Goal: Task Accomplishment & Management: Manage account settings

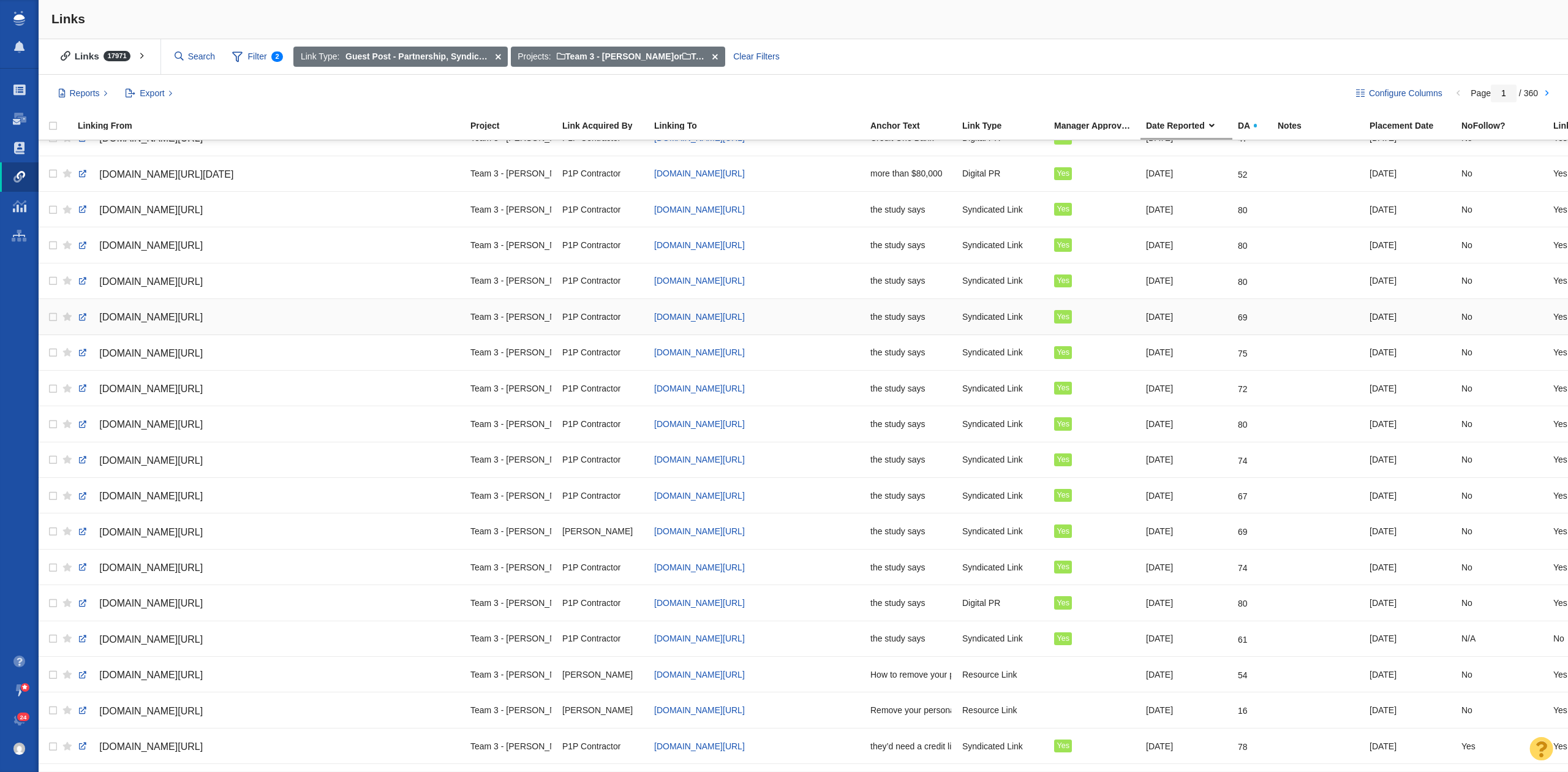
scroll to position [408, 0]
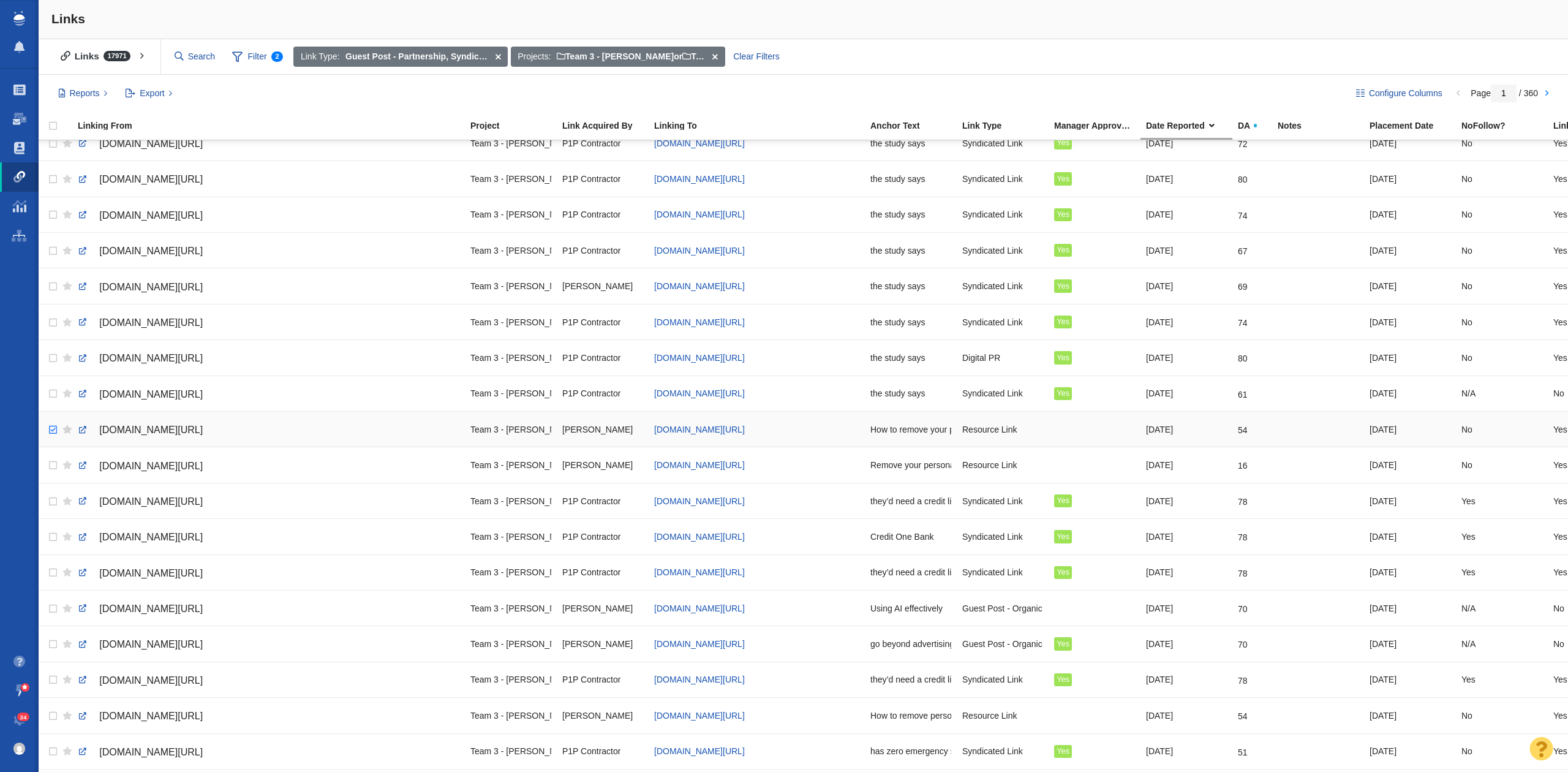
checkbox input "true"
click at [54, 438] on input "checkbox" at bounding box center [51, 430] width 18 height 27
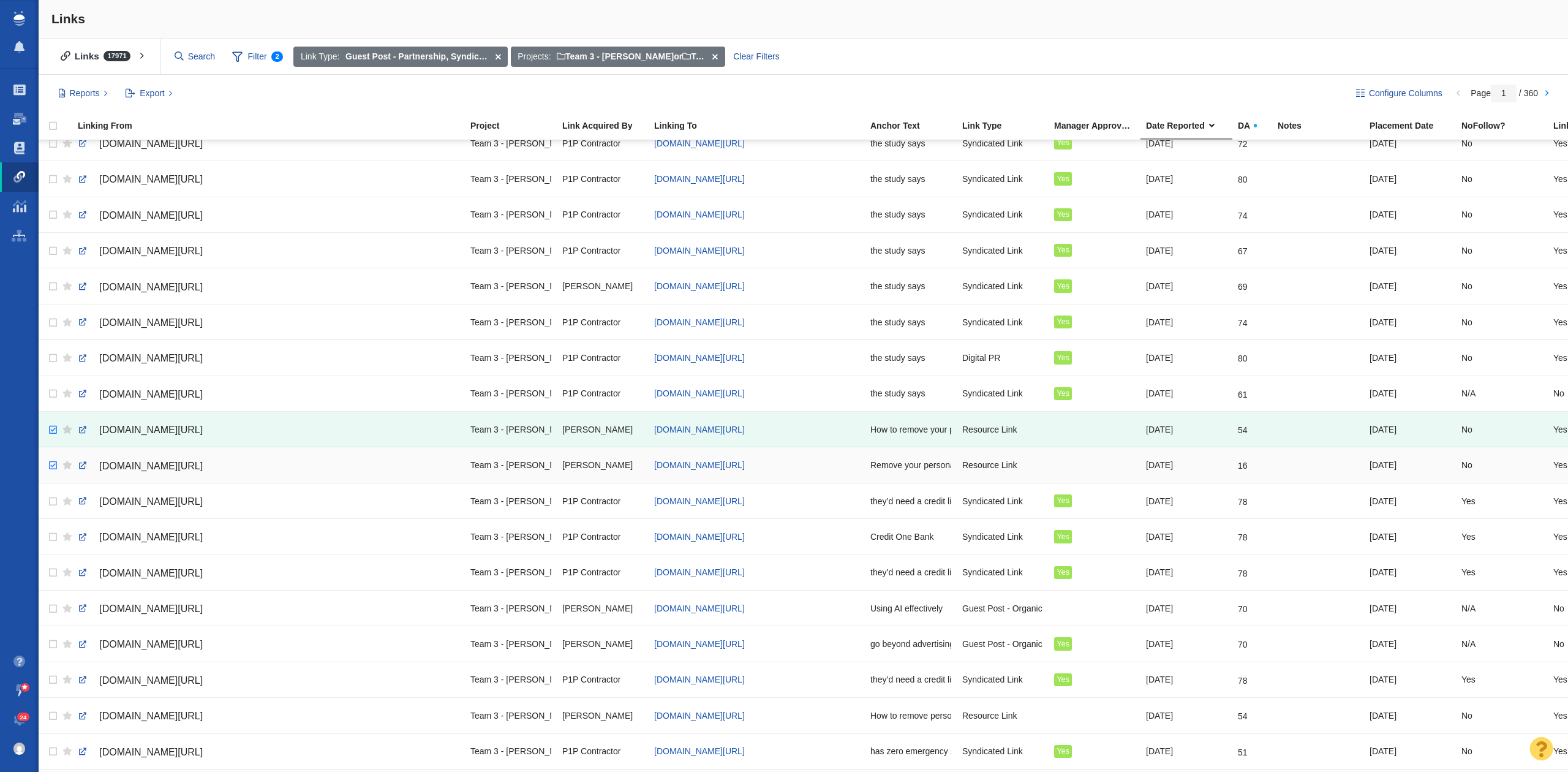
checkbox input "true"
click at [47, 476] on input "checkbox" at bounding box center [51, 465] width 18 height 27
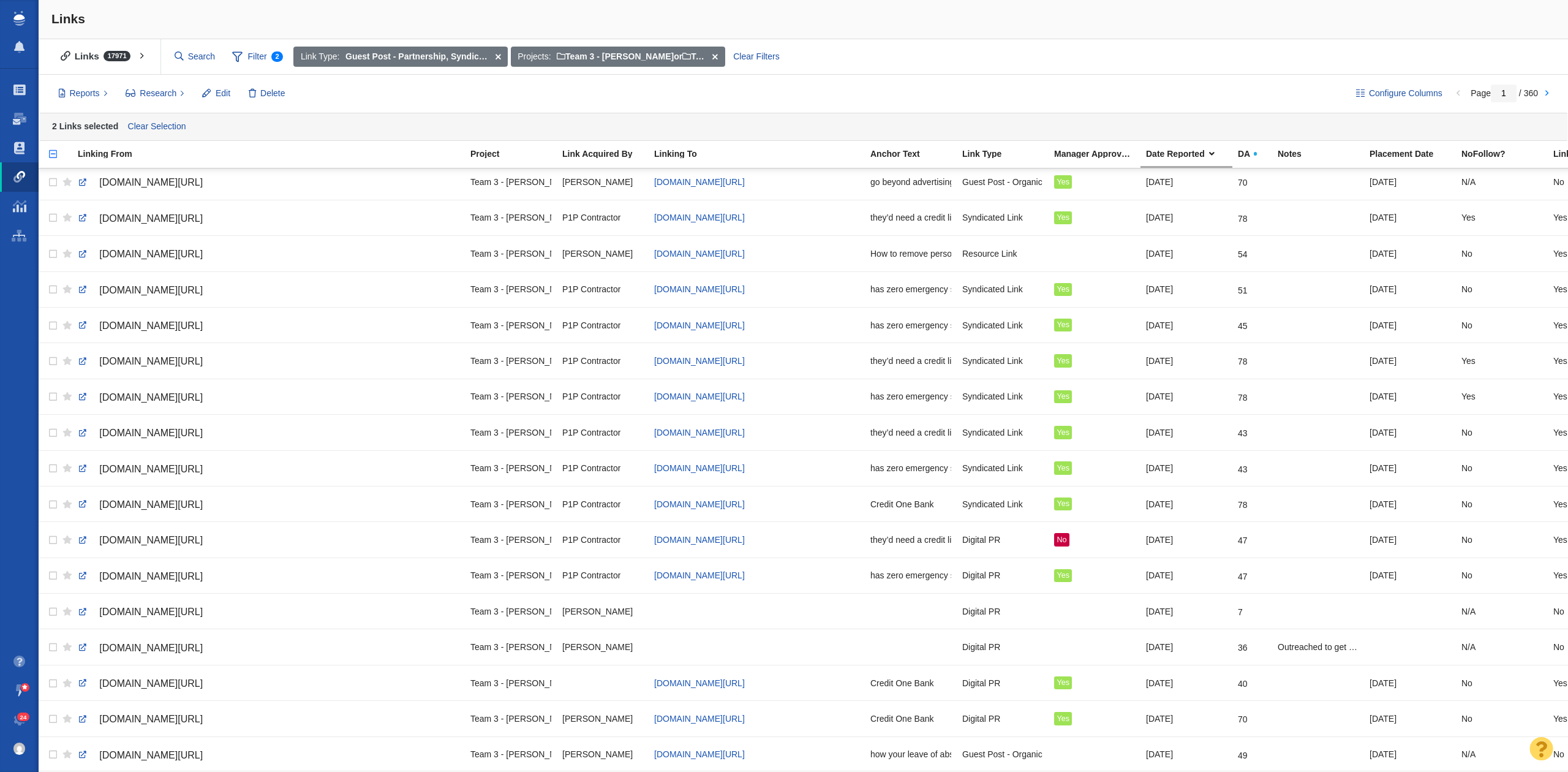
scroll to position [735, 0]
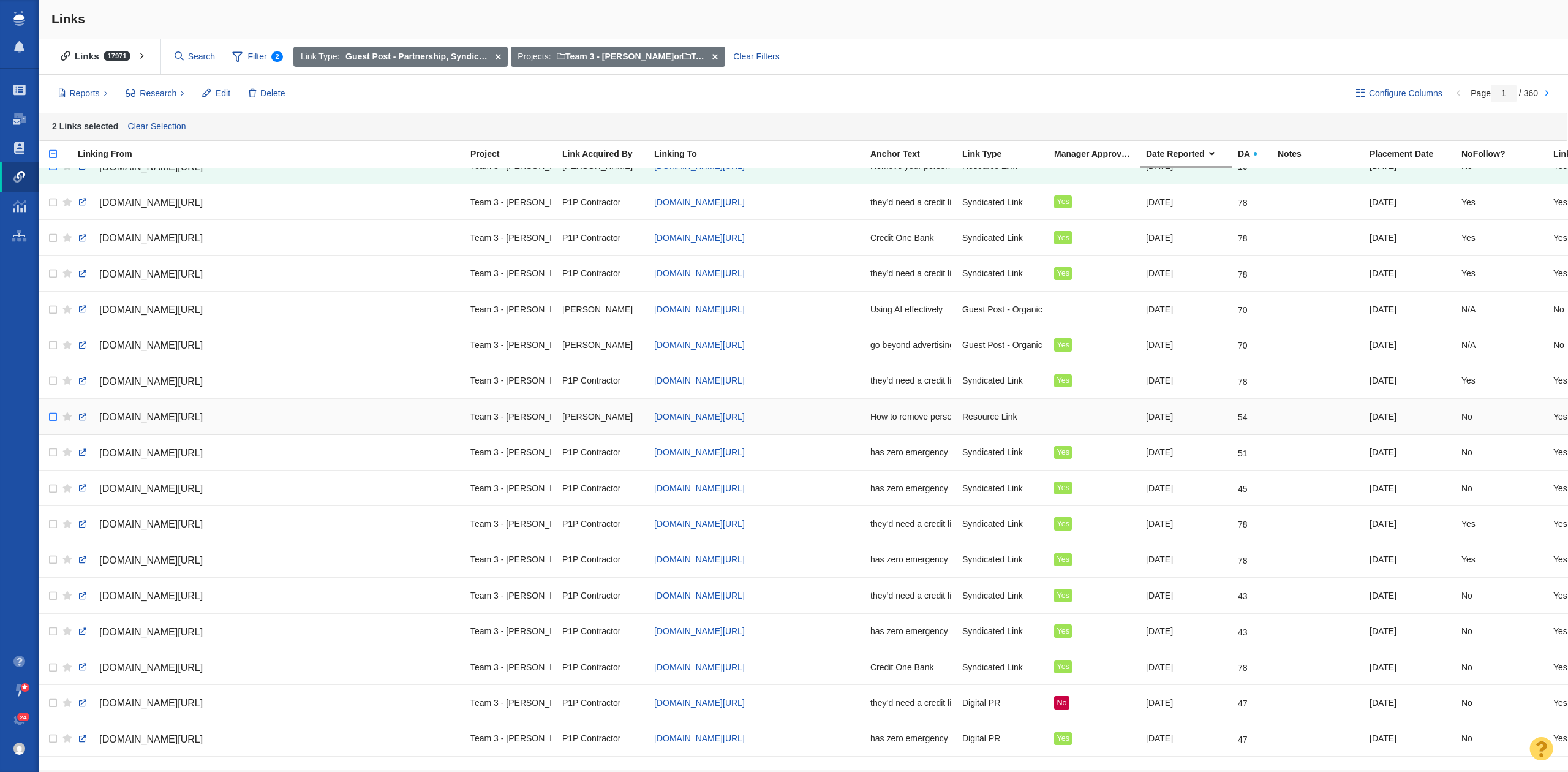
drag, startPoint x: 69, startPoint y: 425, endPoint x: 52, endPoint y: 427, distance: 17.1
click at [52, 427] on tr "[DOMAIN_NAME][URL] Team 3 - [PERSON_NAME] | Summer | [PERSON_NAME]\Incogni\Inco…" at bounding box center [839, 417] width 1601 height 36
checkbox input "true"
click at [52, 427] on input "checkbox" at bounding box center [51, 417] width 18 height 27
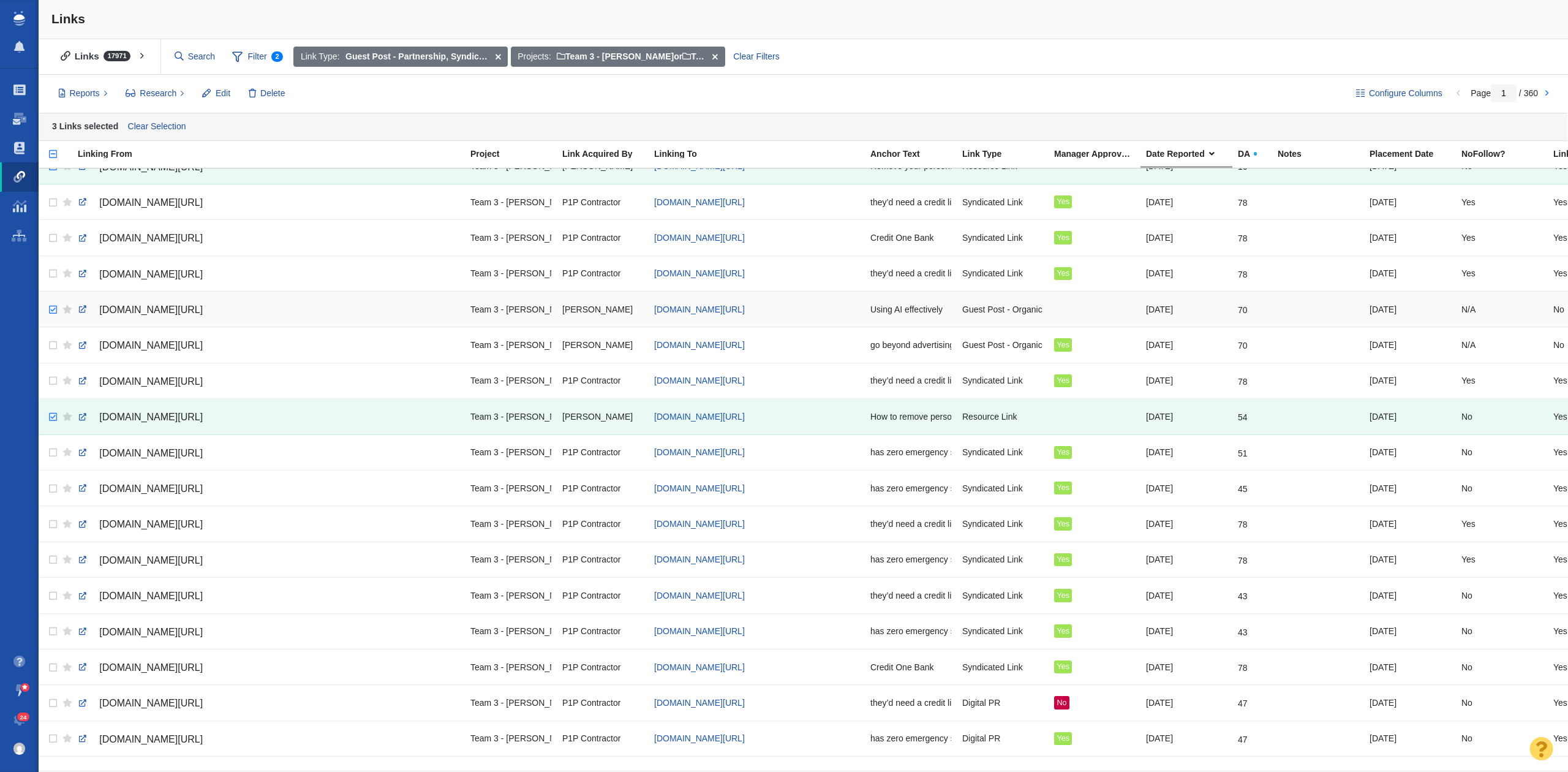
checkbox input "true"
click at [51, 316] on input "checkbox" at bounding box center [51, 309] width 18 height 27
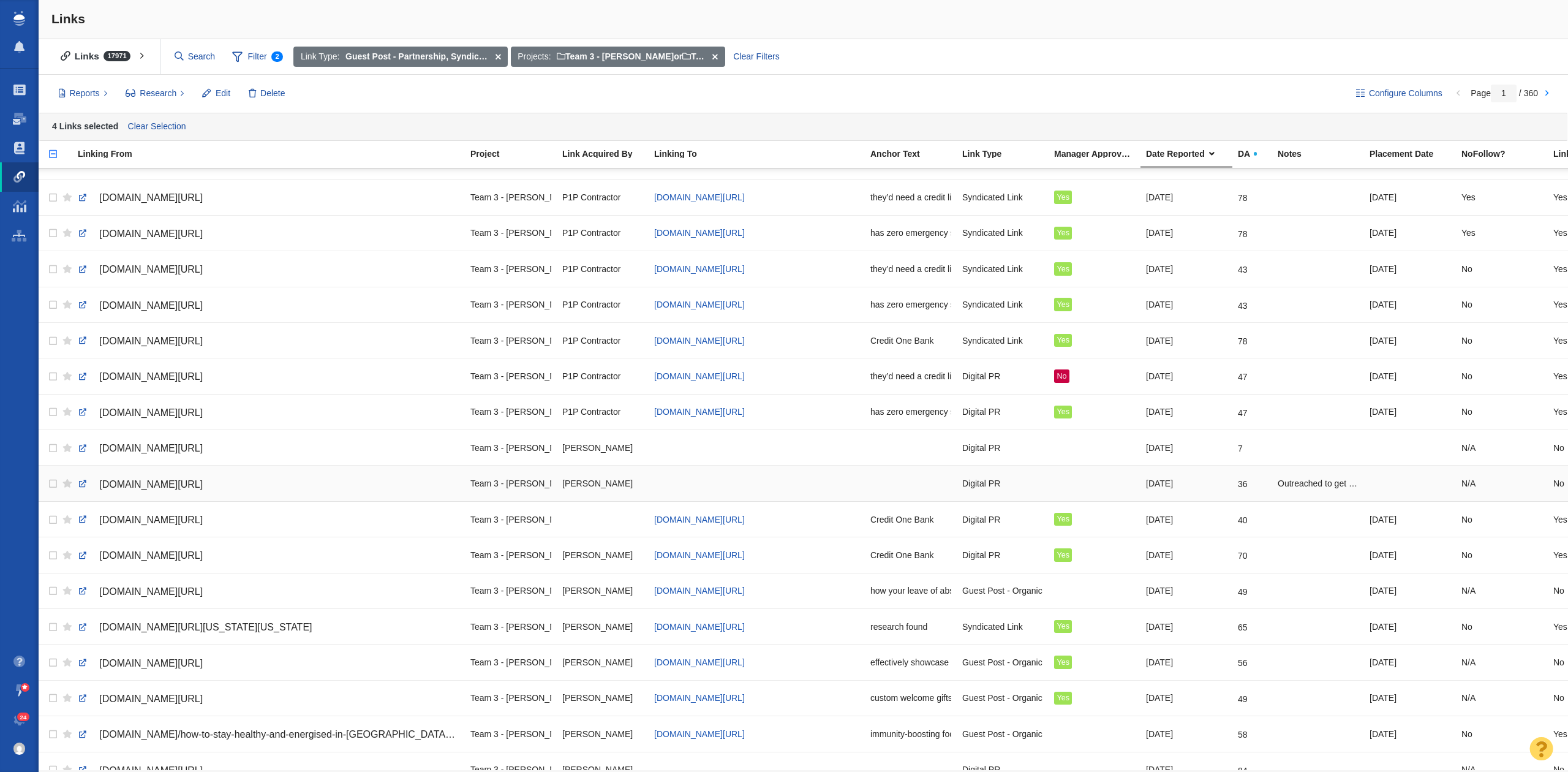
scroll to position [1209, 0]
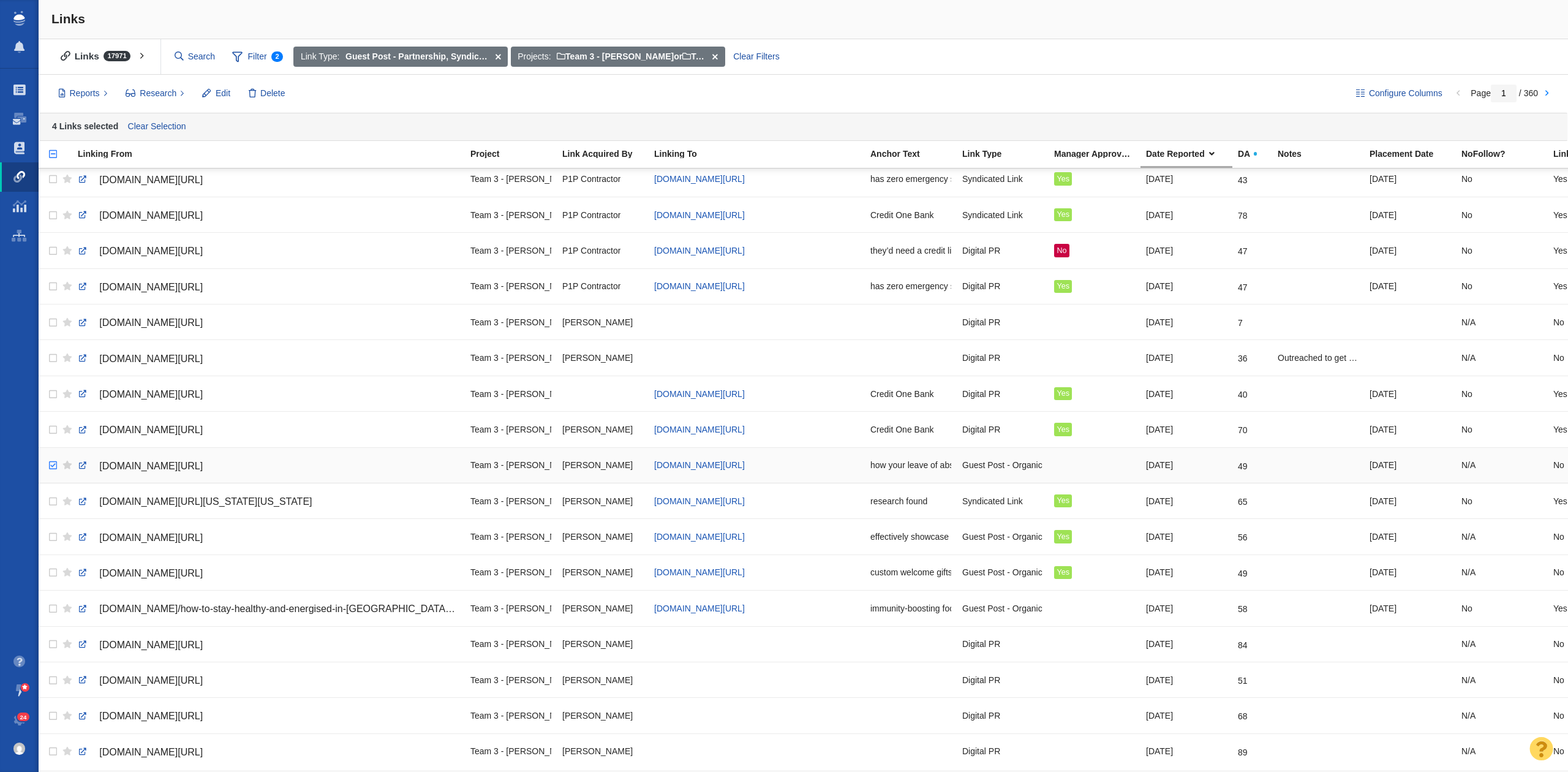
checkbox input "true"
click at [55, 454] on input "checkbox" at bounding box center [51, 465] width 18 height 27
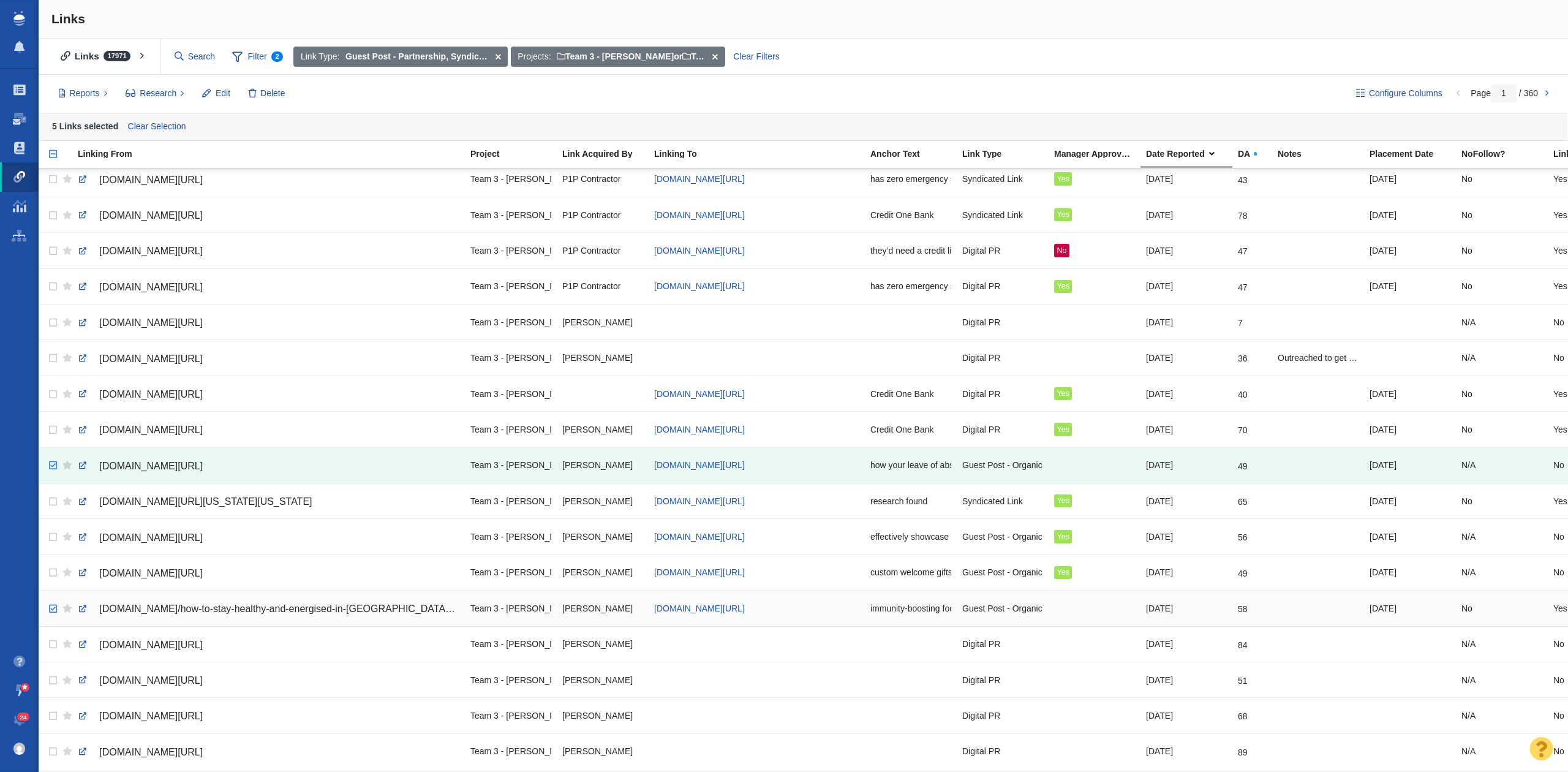
click at [47, 596] on input "checkbox" at bounding box center [51, 609] width 18 height 27
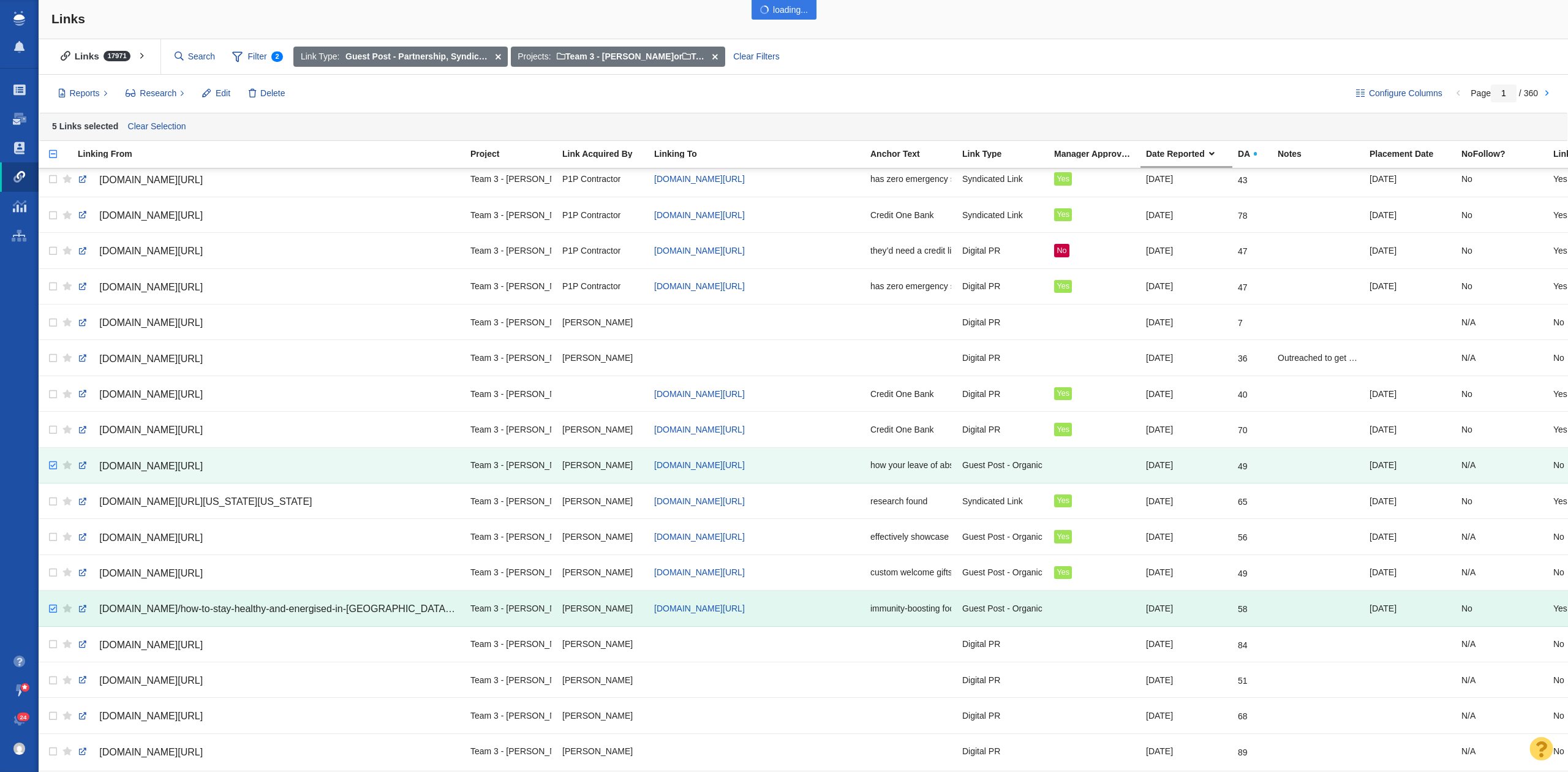
click at [47, 596] on div at bounding box center [784, 386] width 1568 height 772
checkbox input "false"
click at [47, 597] on input "checkbox" at bounding box center [51, 609] width 18 height 27
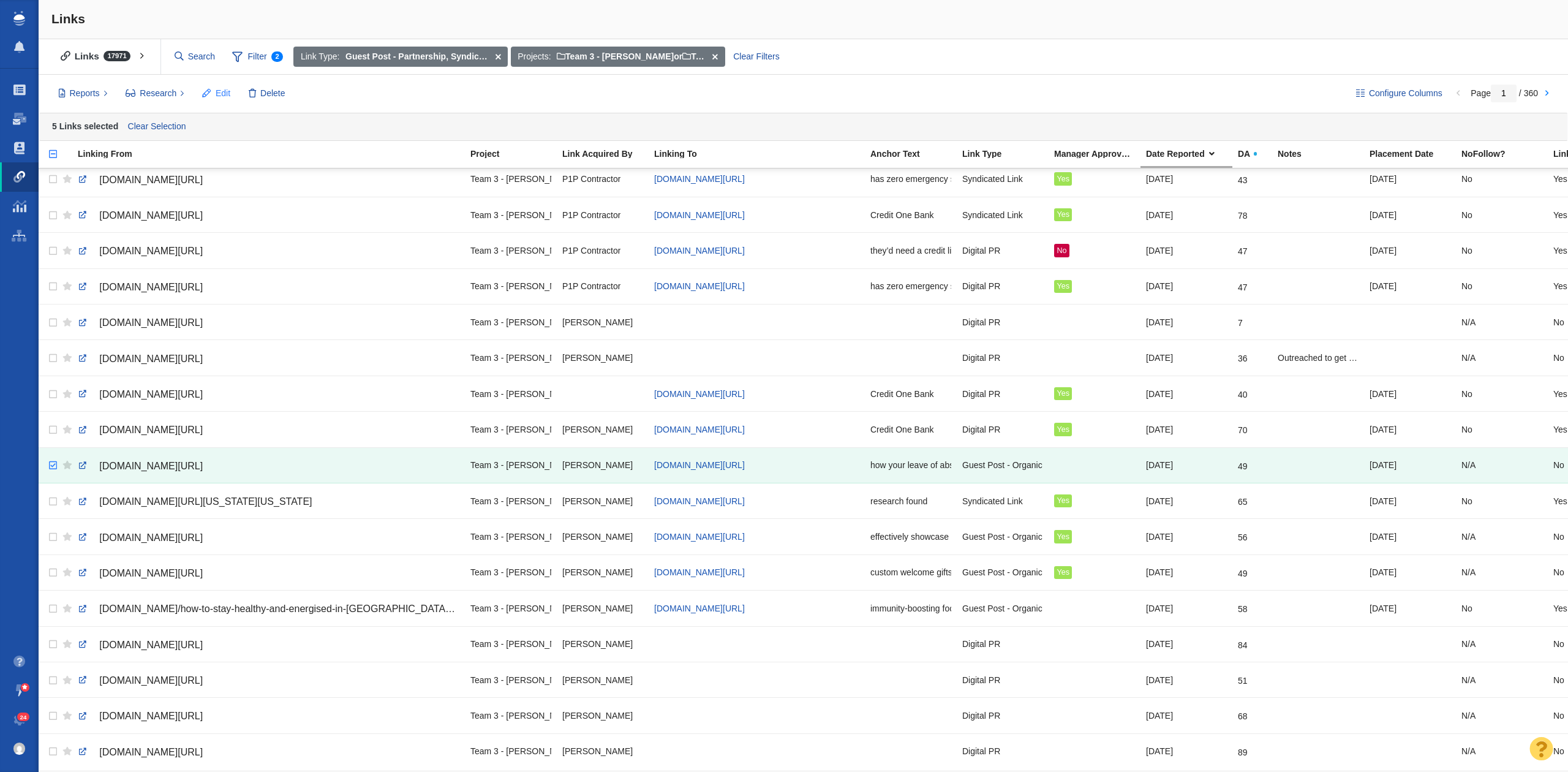
click at [201, 96] on button "Edit" at bounding box center [216, 94] width 41 height 21
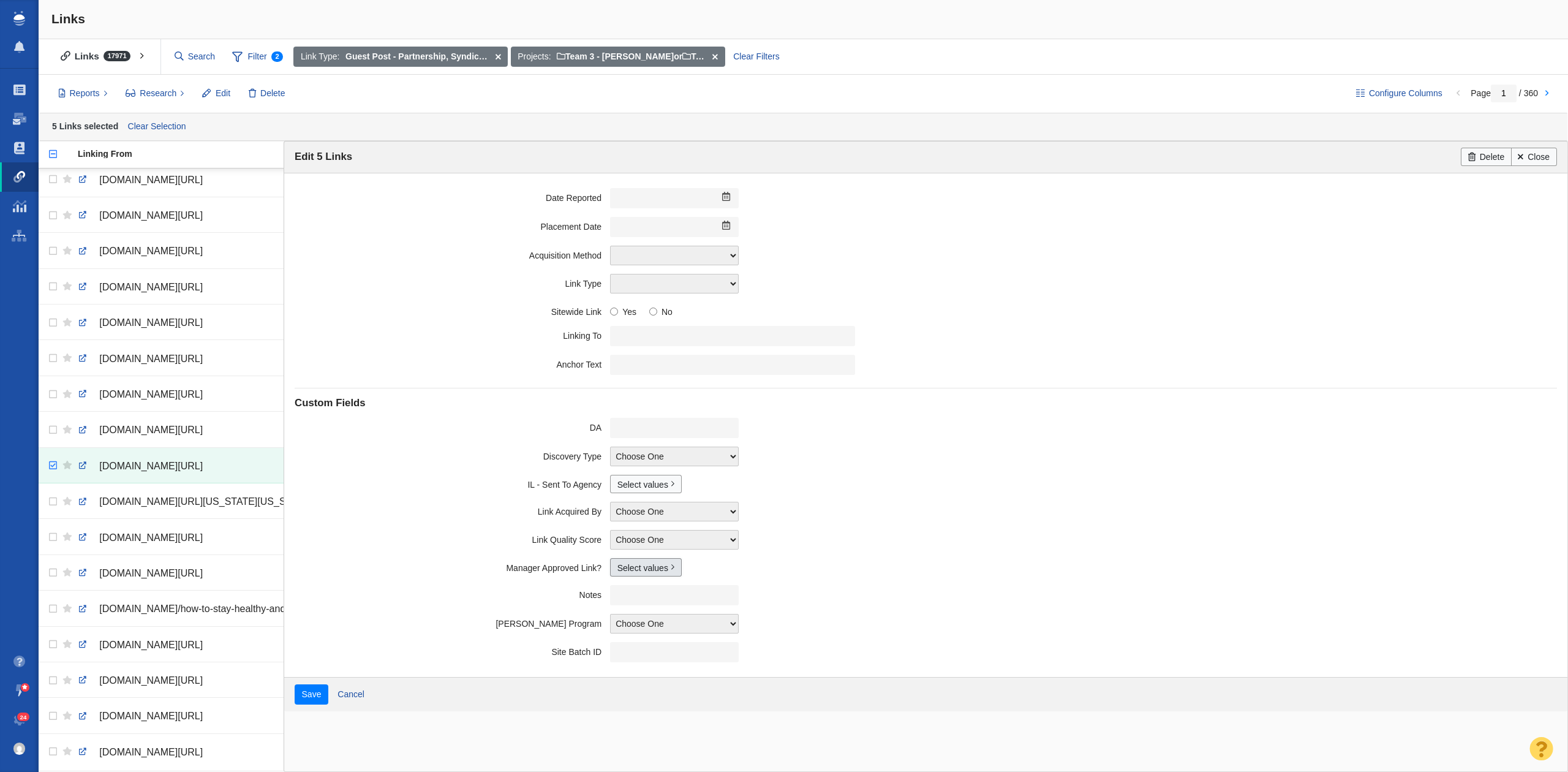
click at [629, 576] on link "Select values" at bounding box center [646, 567] width 72 height 18
click at [618, 616] on input "Yes" at bounding box center [622, 612] width 8 height 8
checkbox input "true"
click at [299, 698] on input "Save" at bounding box center [311, 695] width 34 height 21
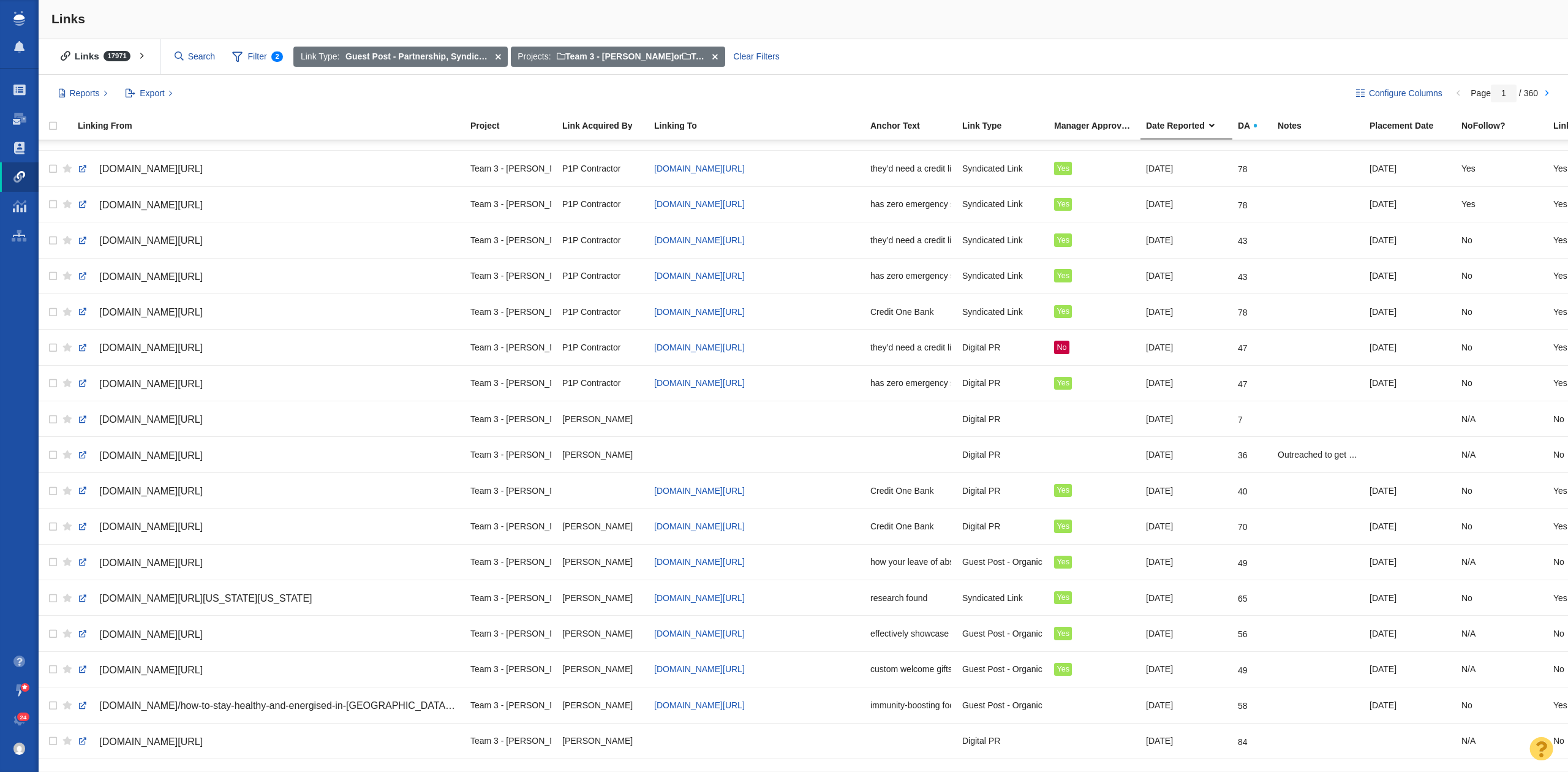
scroll to position [1180, 0]
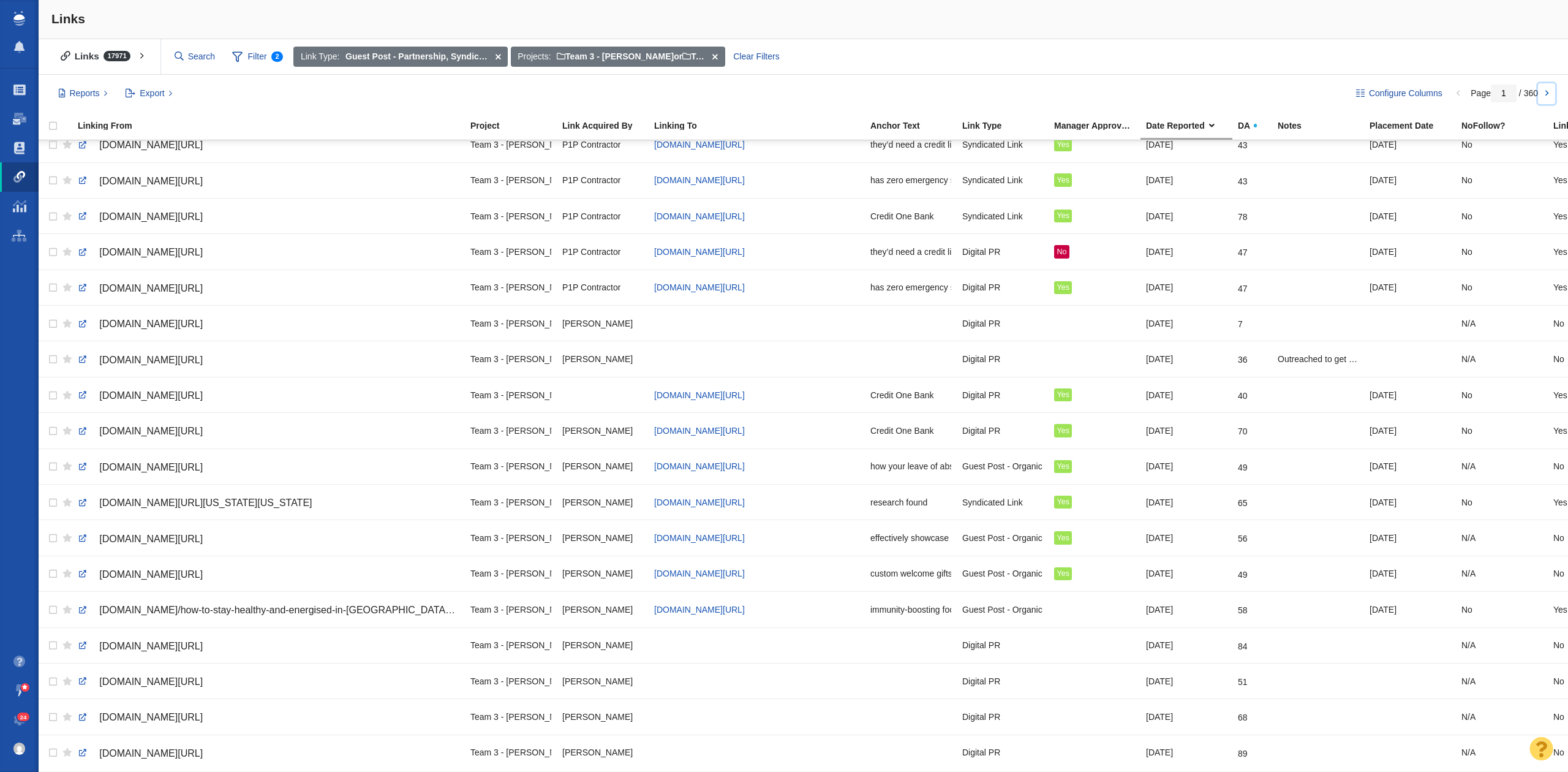
click at [1546, 95] on link at bounding box center [1546, 94] width 17 height 21
type input "2"
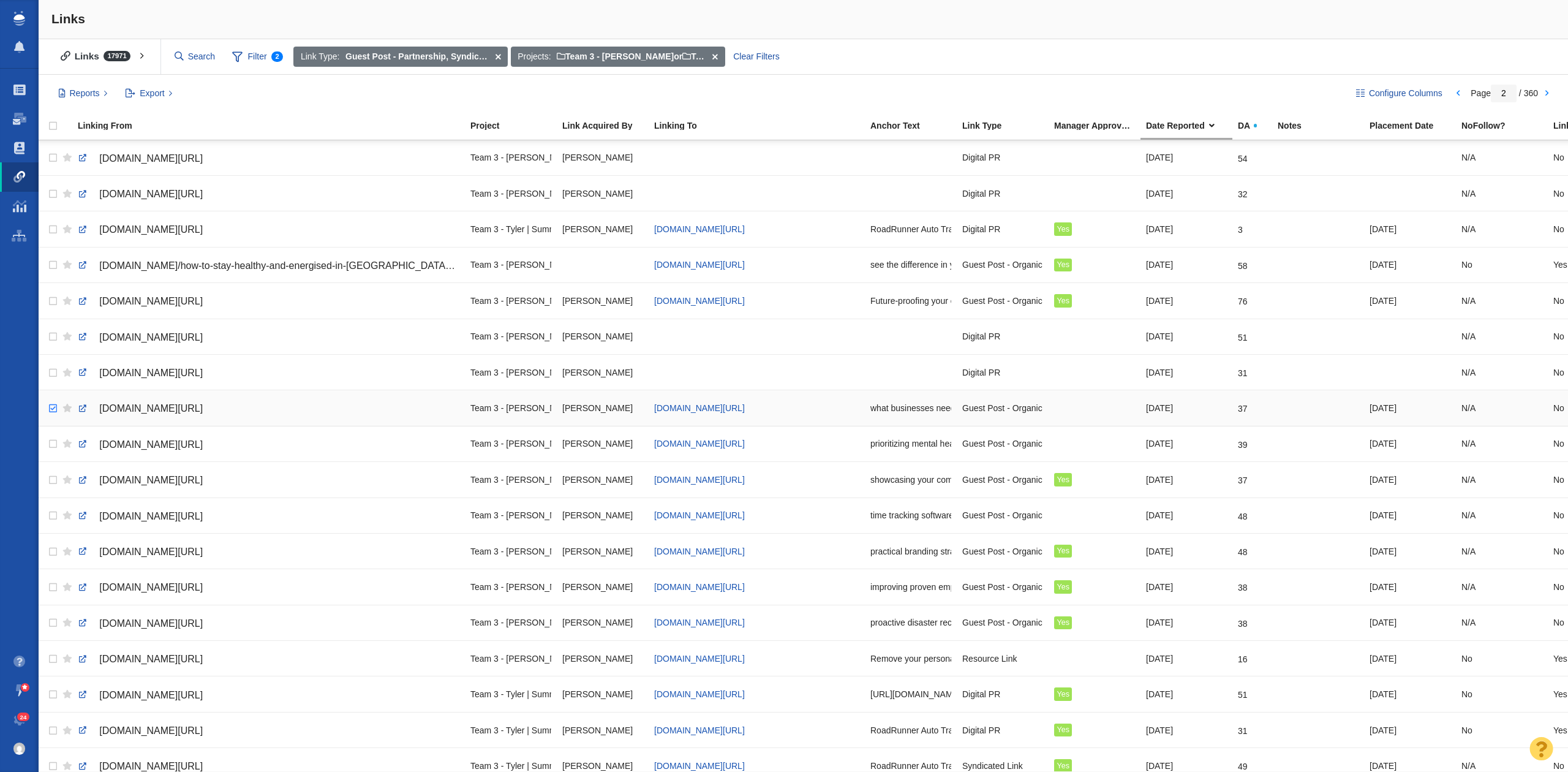
checkbox input "true"
click at [50, 410] on input "checkbox" at bounding box center [51, 408] width 18 height 27
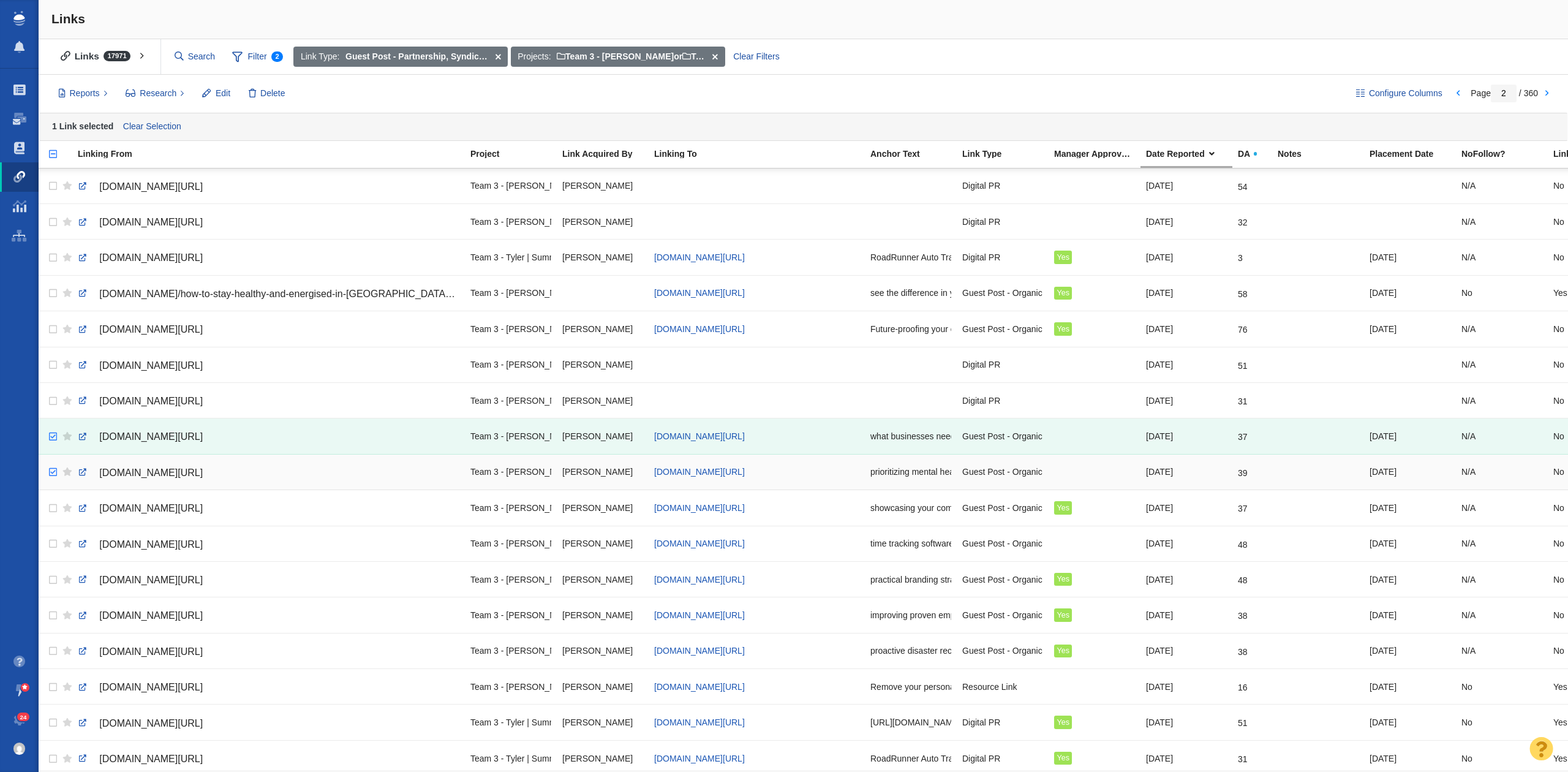
checkbox input "true"
click at [54, 473] on input "checkbox" at bounding box center [51, 472] width 18 height 27
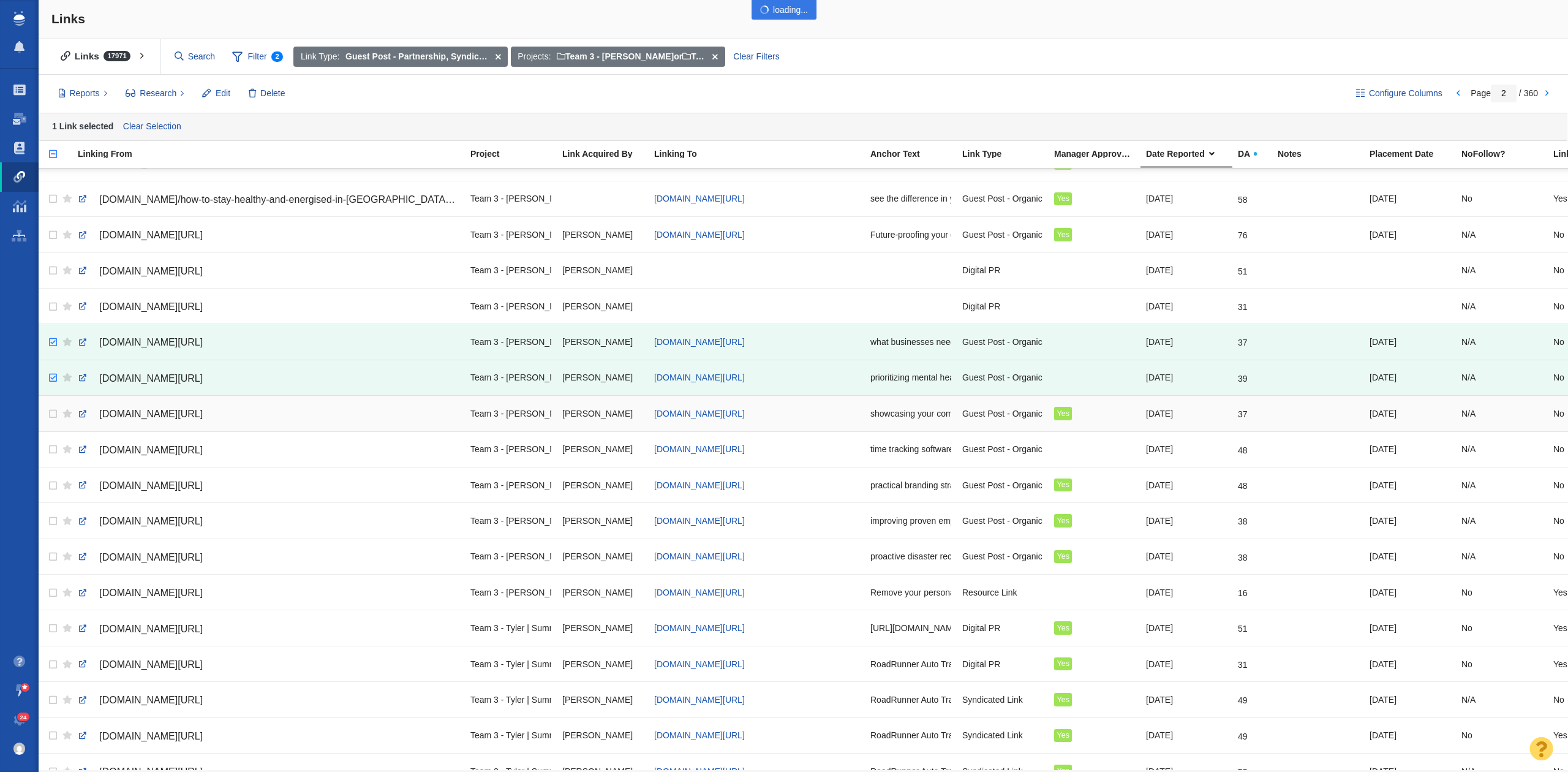
scroll to position [163, 0]
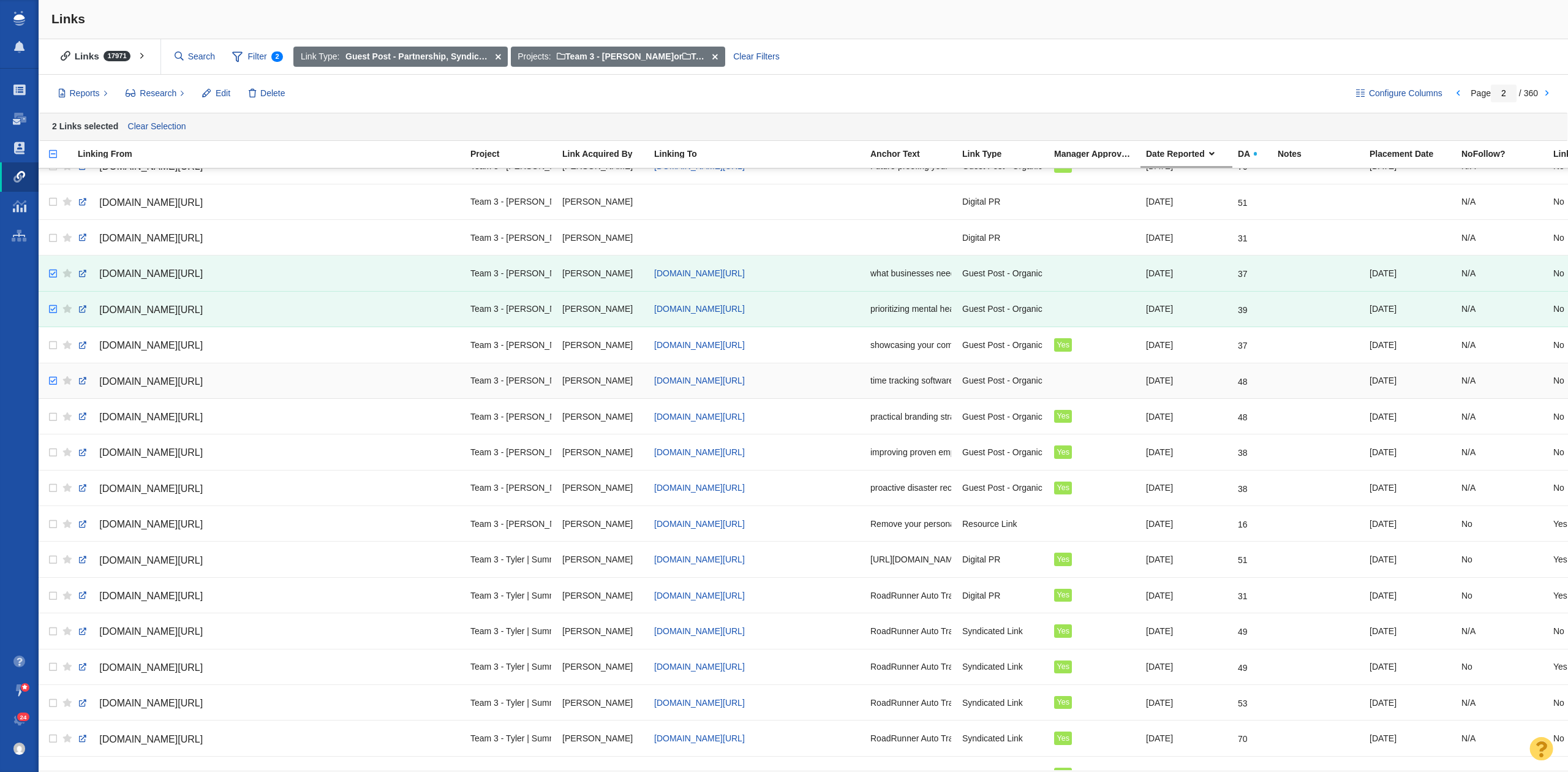
checkbox input "true"
click at [47, 385] on input "checkbox" at bounding box center [51, 380] width 18 height 27
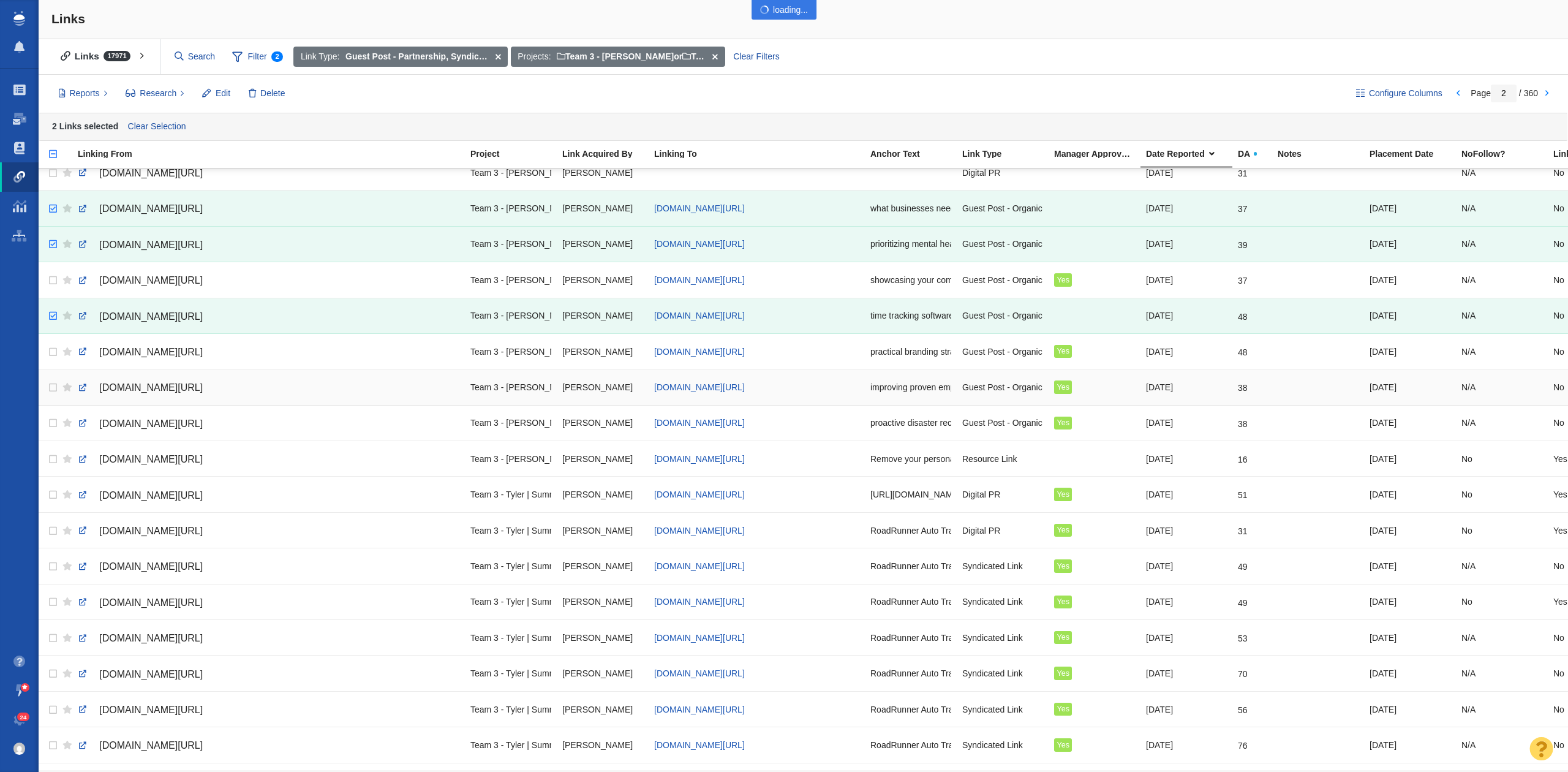
scroll to position [327, 0]
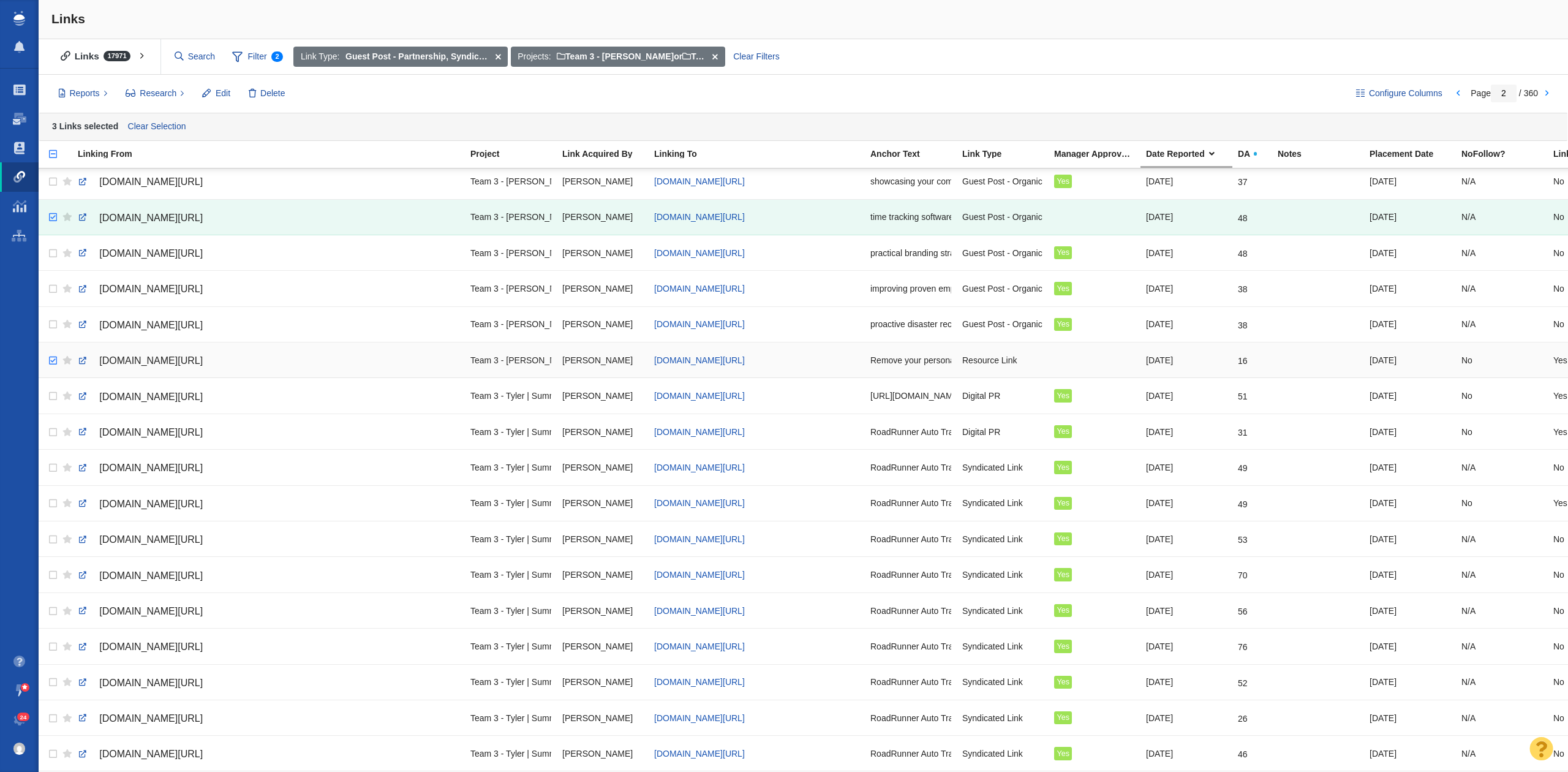
checkbox input "true"
click at [48, 364] on input "checkbox" at bounding box center [51, 360] width 18 height 27
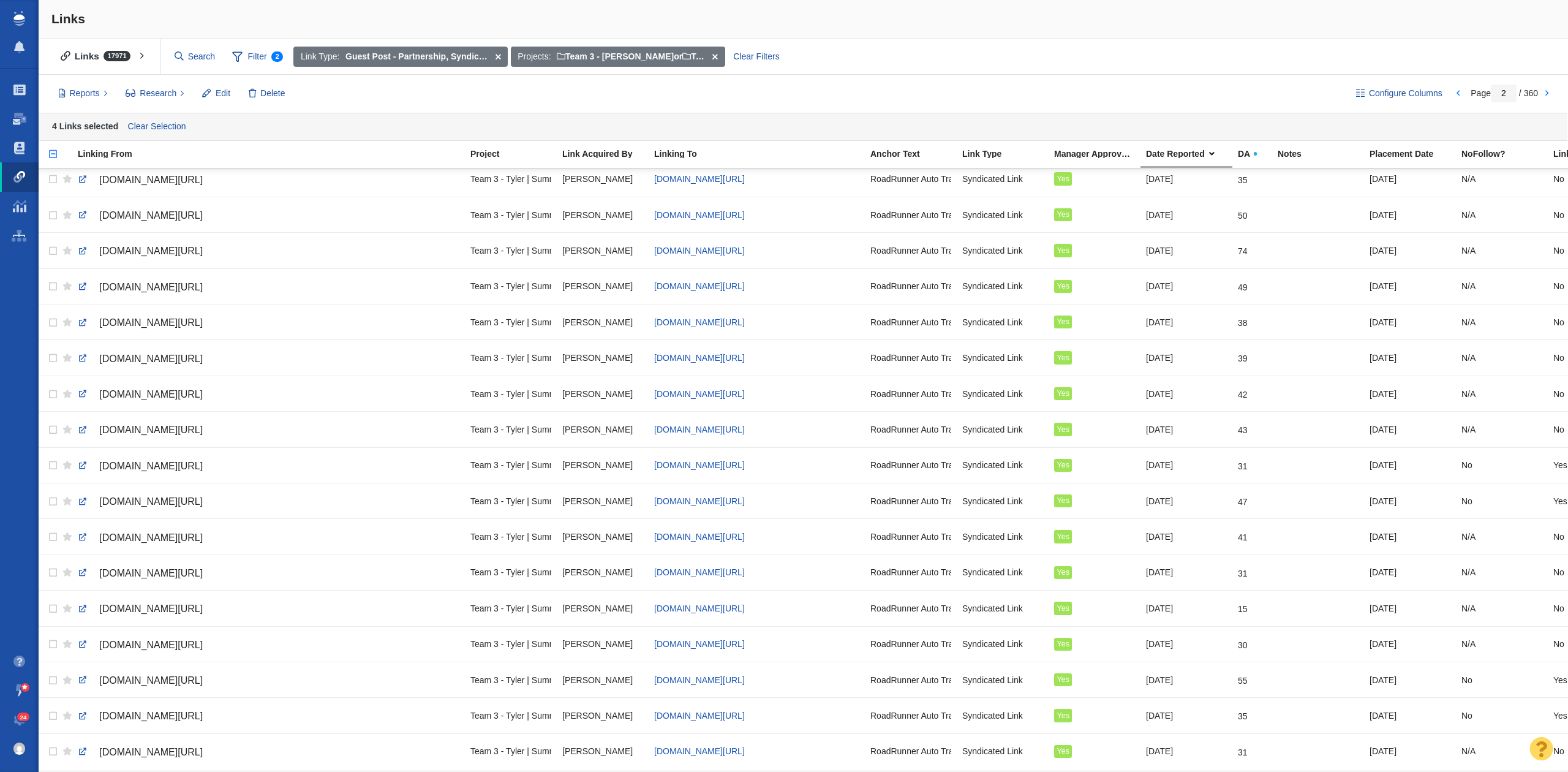
scroll to position [1209, 0]
click at [222, 91] on span "Edit" at bounding box center [223, 94] width 15 height 13
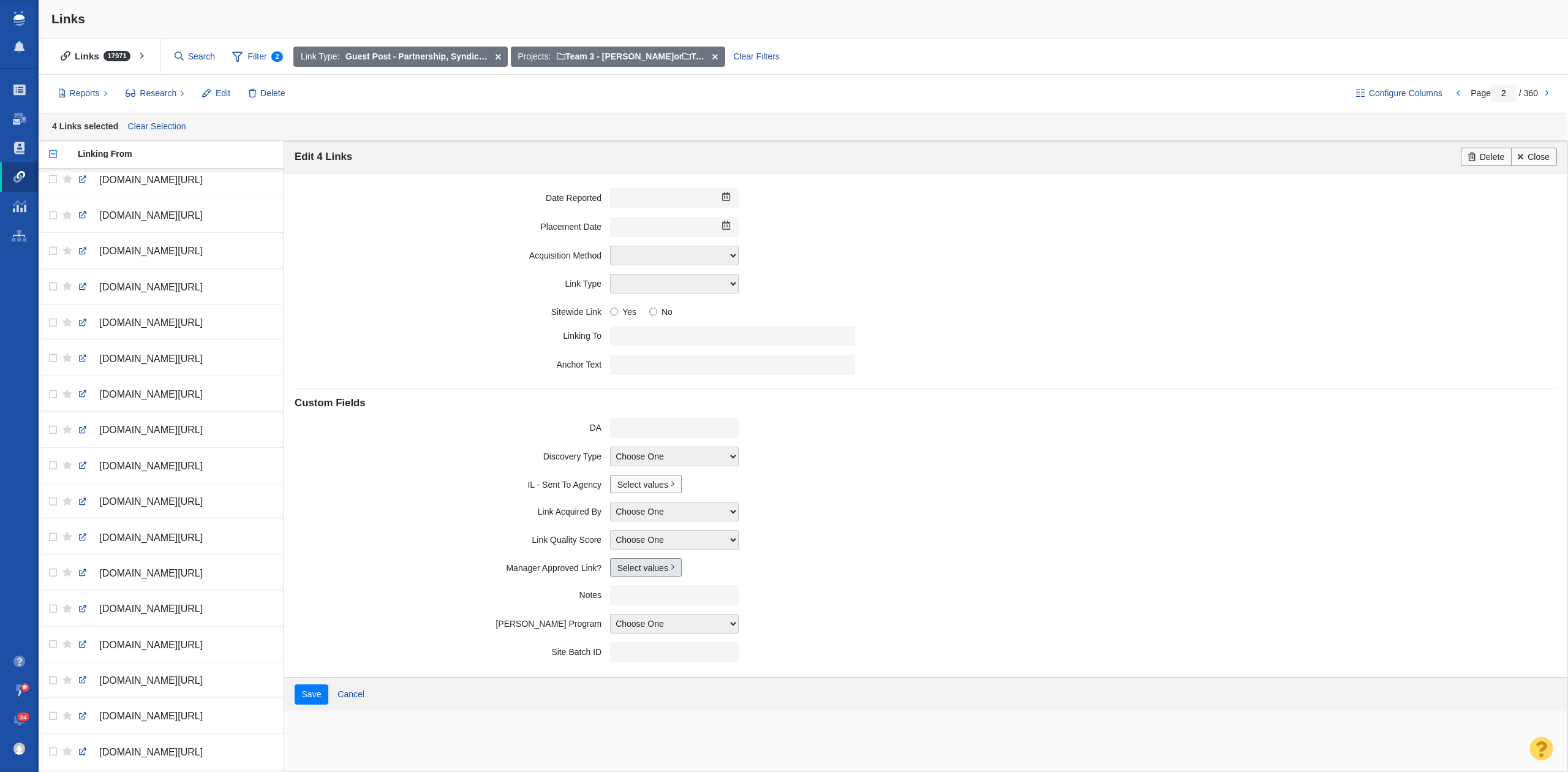
click at [632, 572] on link "Select values" at bounding box center [646, 567] width 72 height 18
click at [618, 614] on input "Yes" at bounding box center [622, 612] width 8 height 8
checkbox input "true"
click at [306, 699] on input "Save" at bounding box center [311, 695] width 34 height 21
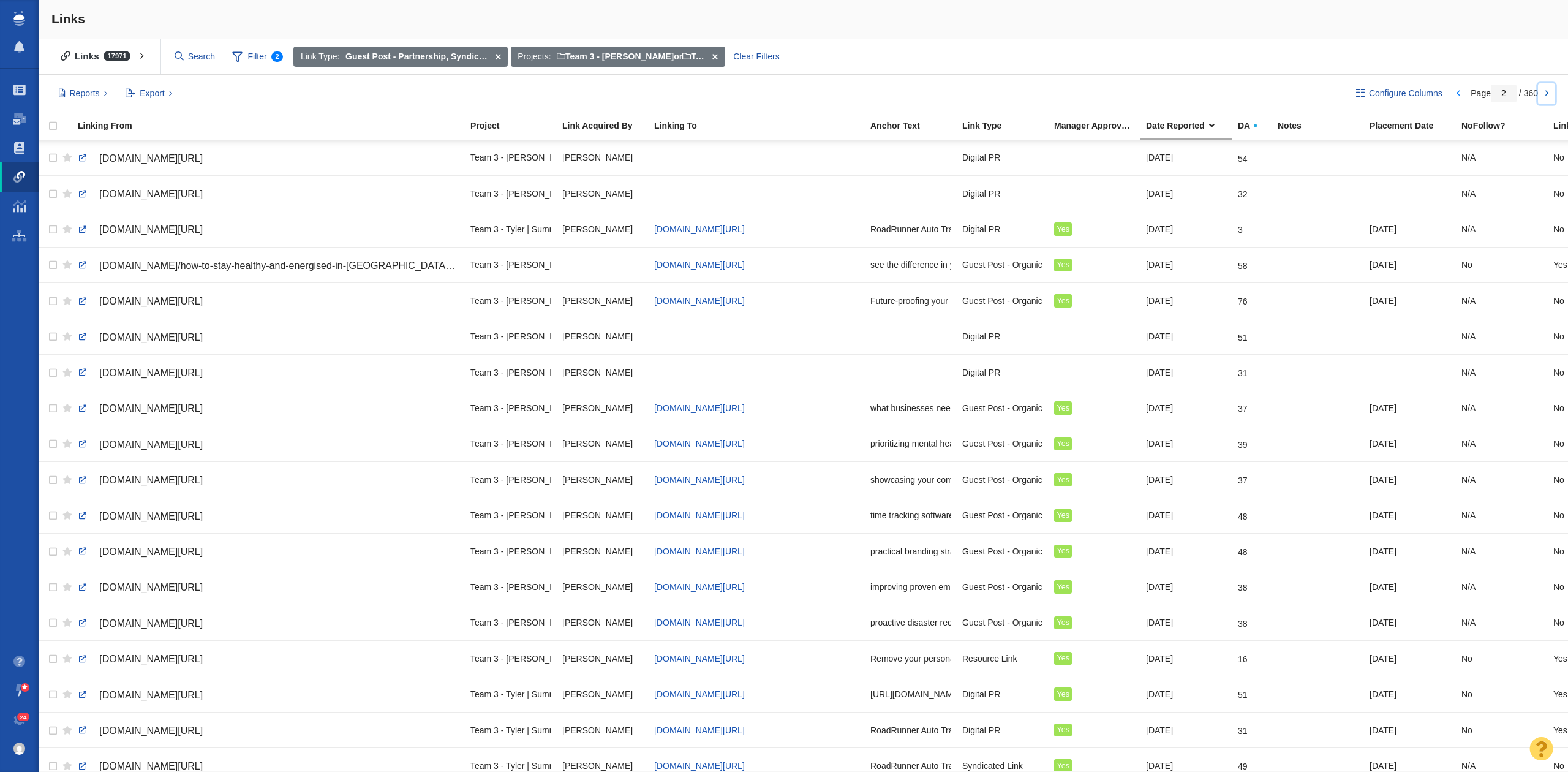
click at [1551, 95] on link at bounding box center [1546, 94] width 17 height 21
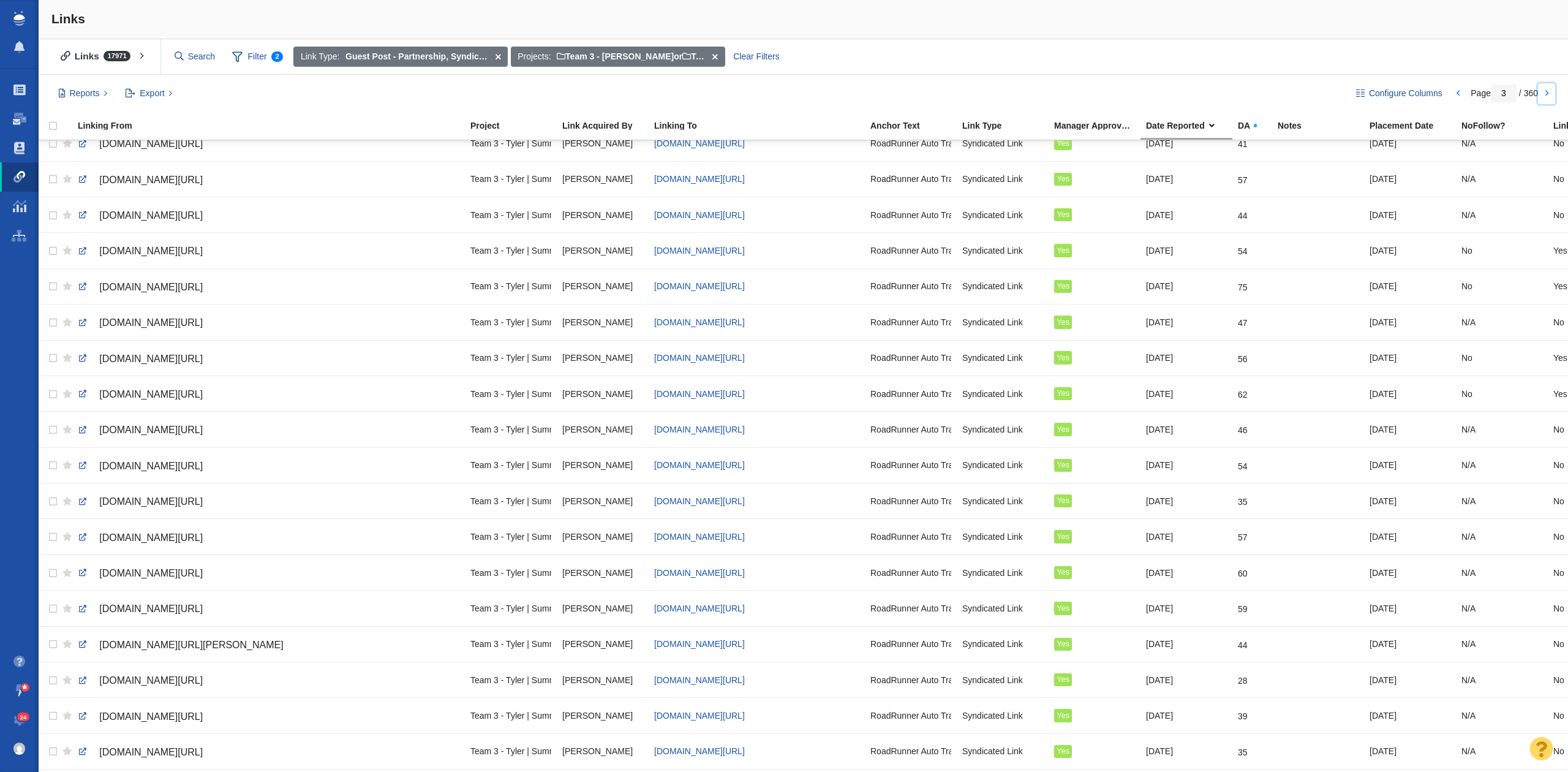
scroll to position [1180, 0]
click at [1548, 91] on link at bounding box center [1546, 94] width 17 height 21
click at [1538, 91] on link at bounding box center [1546, 94] width 17 height 21
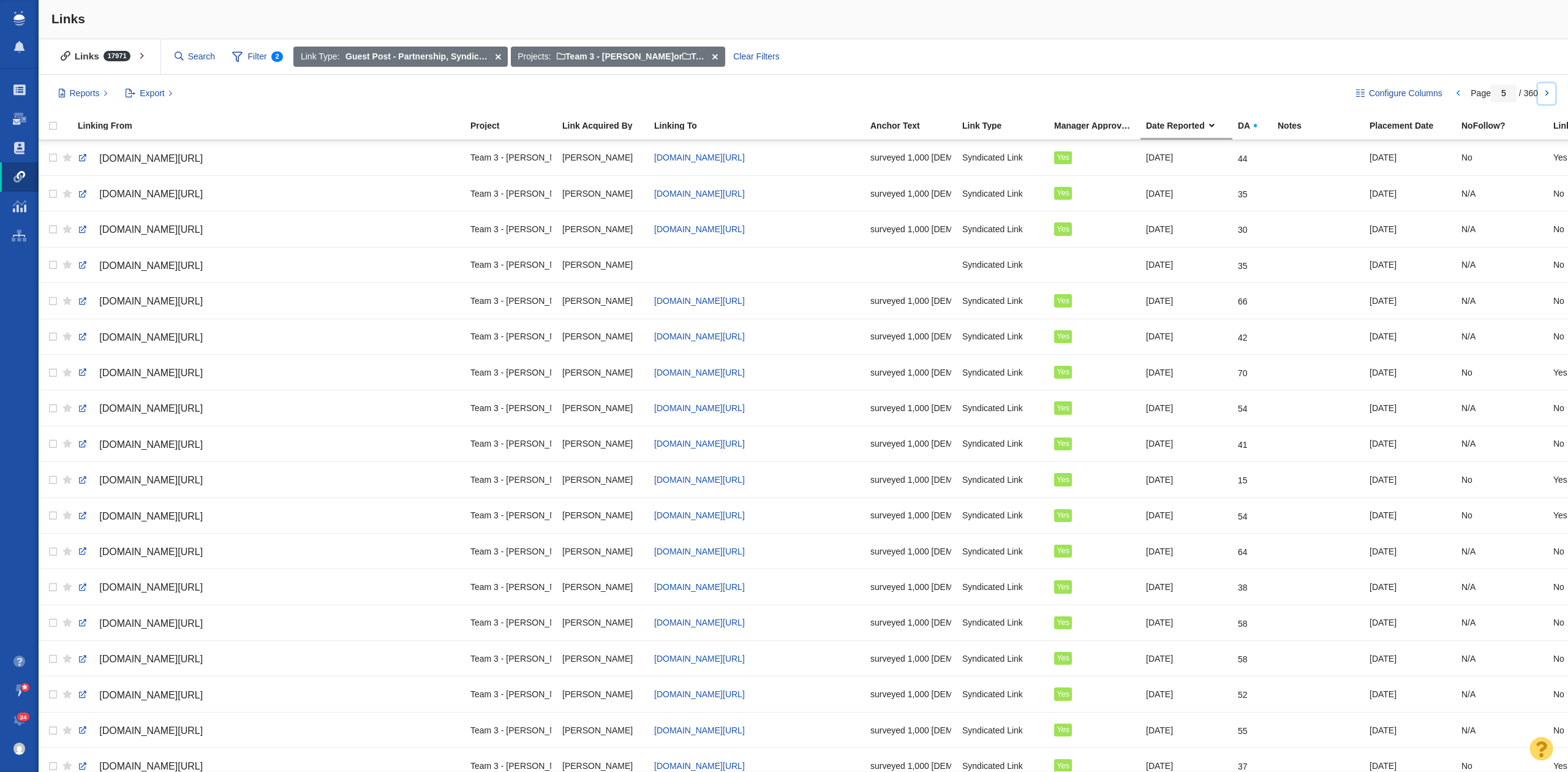
click at [1551, 93] on link at bounding box center [1546, 94] width 17 height 21
type input "6"
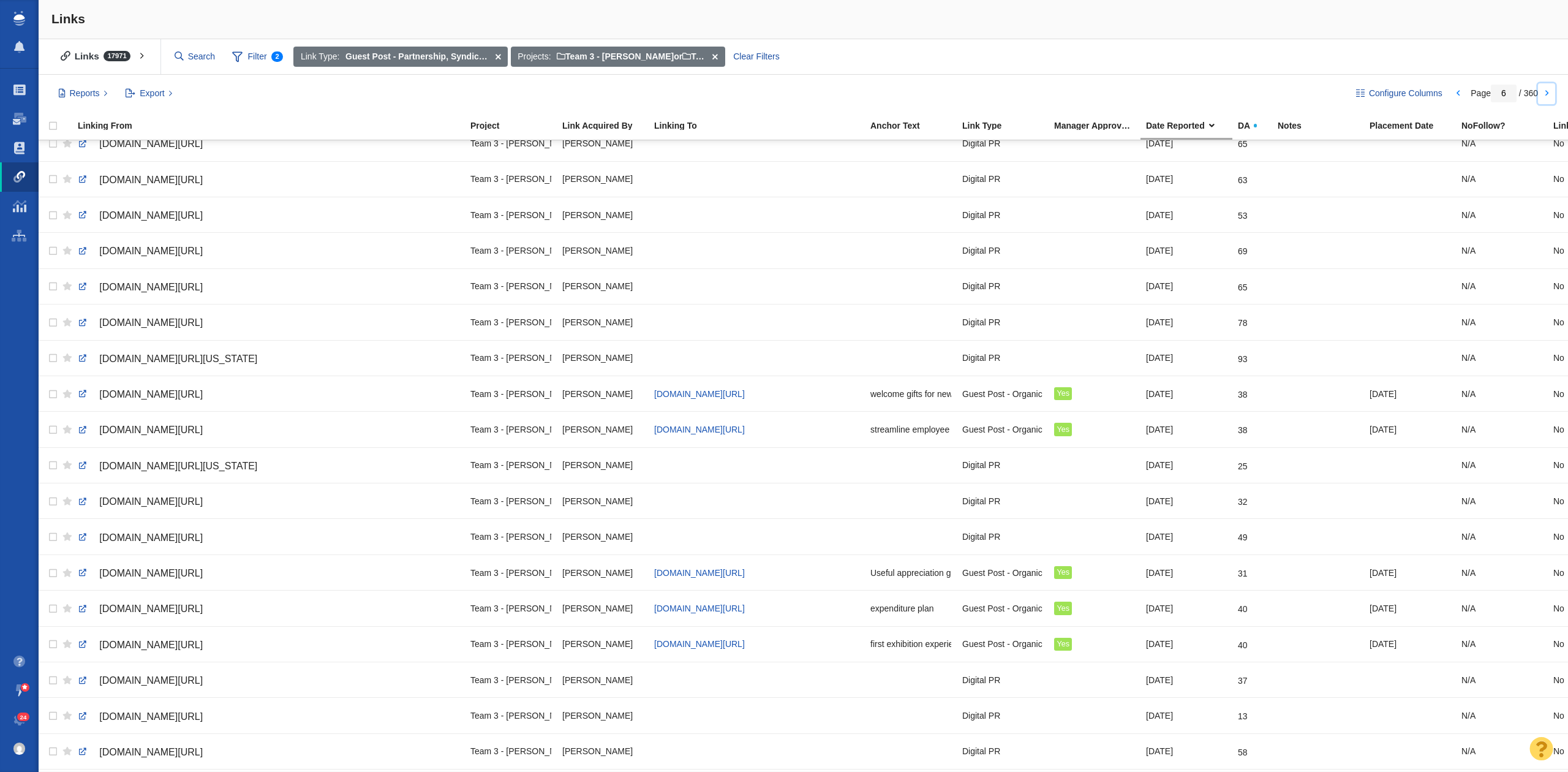
scroll to position [1180, 0]
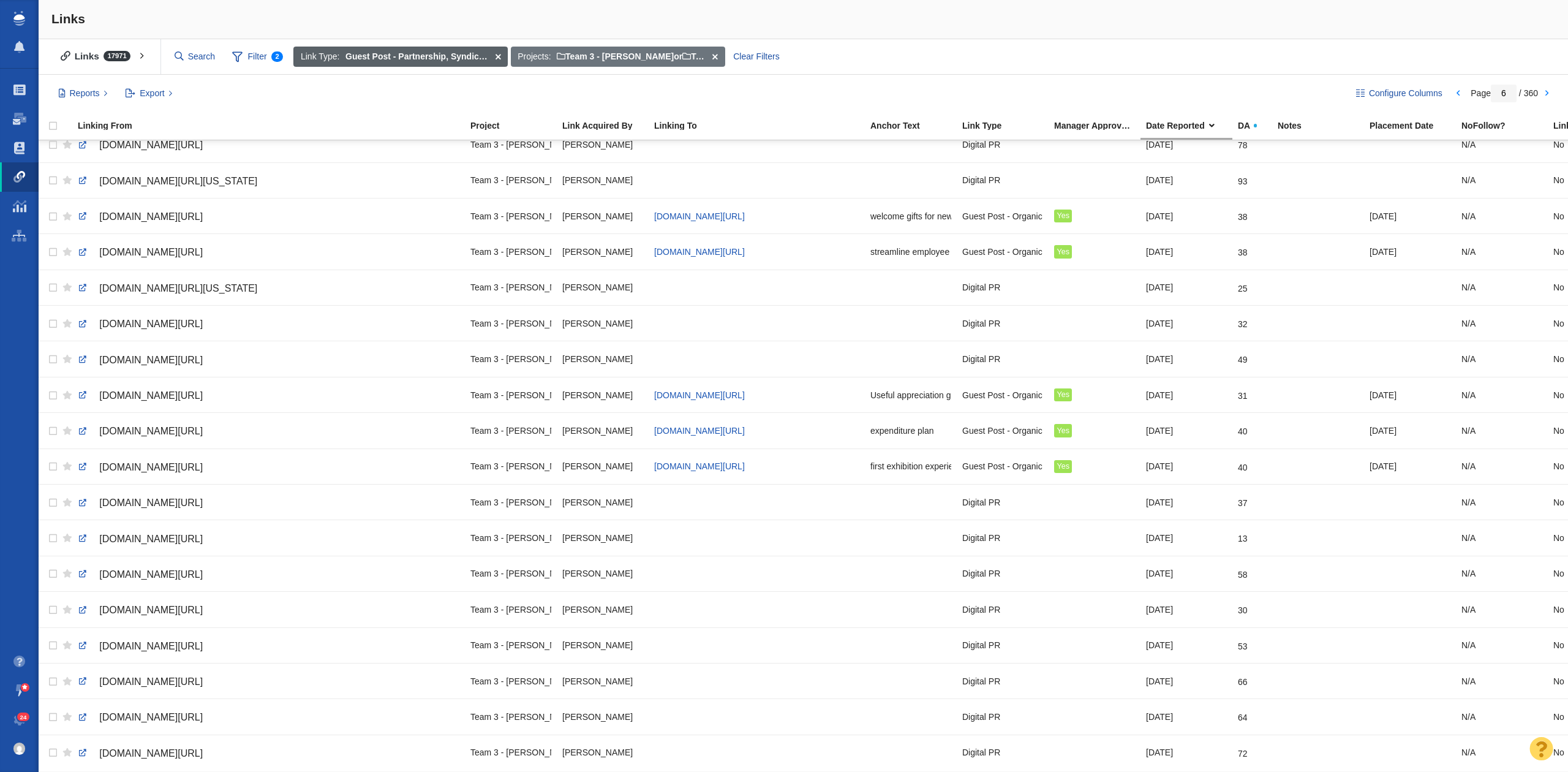
click at [498, 58] on span at bounding box center [498, 57] width 19 height 21
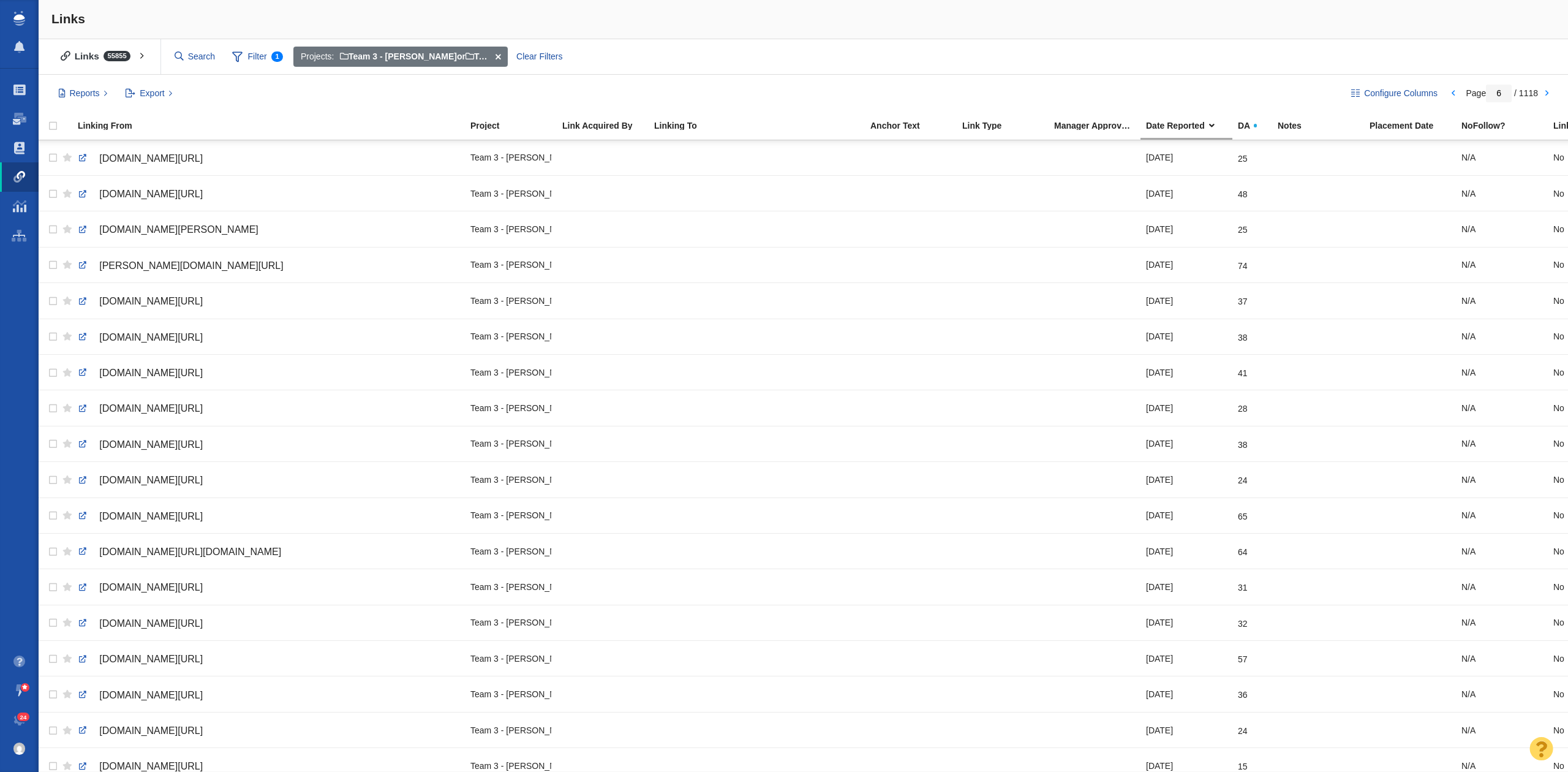
click at [498, 58] on span at bounding box center [498, 57] width 19 height 21
